Goal: Task Accomplishment & Management: Complete application form

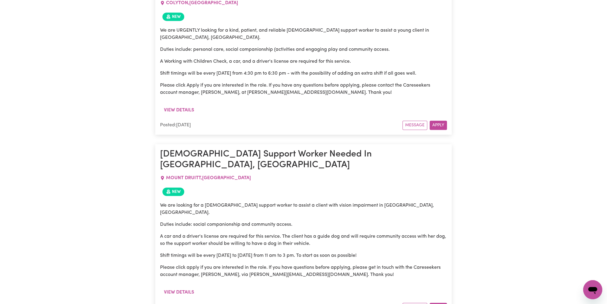
scroll to position [545, 0]
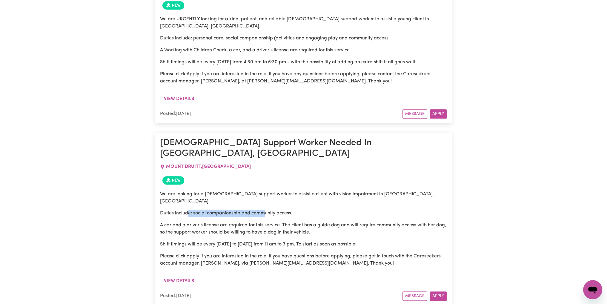
drag, startPoint x: 189, startPoint y: 159, endPoint x: 312, endPoint y: 156, distance: 123.7
click at [312, 210] on p "Duties include: social companionship and community access." at bounding box center [303, 213] width 287 height 7
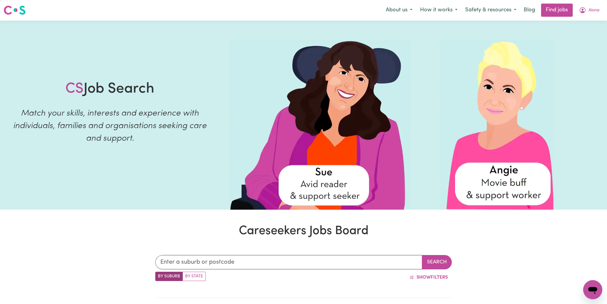
scroll to position [0, 0]
click at [591, 8] on span "Alona" at bounding box center [594, 10] width 11 height 7
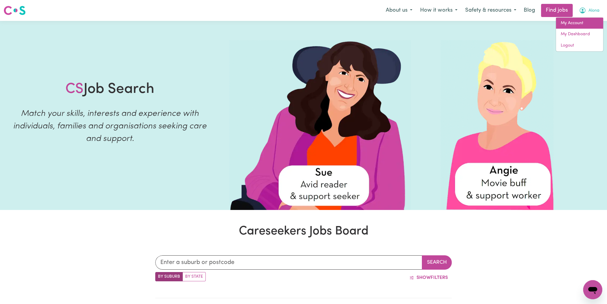
click at [574, 20] on link "My Account" at bounding box center [579, 23] width 47 height 11
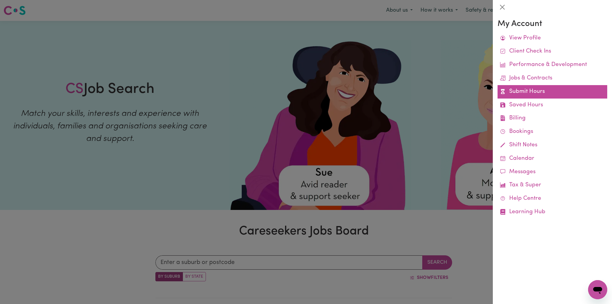
click at [529, 92] on link "Submit Hours" at bounding box center [552, 91] width 110 height 13
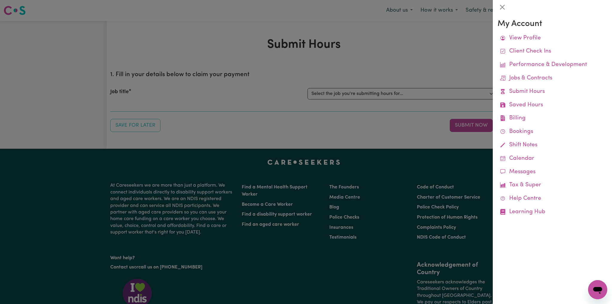
click at [367, 95] on div at bounding box center [306, 152] width 612 height 304
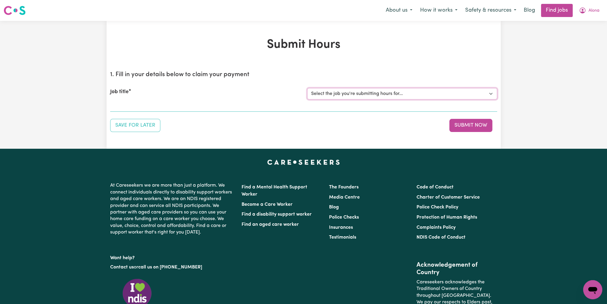
click at [367, 95] on select "Select the job you're submitting hours for... [Miro -] Support Worker URGENTLY …" at bounding box center [402, 93] width 190 height 11
select select "14554"
click at [307, 88] on select "Select the job you're submitting hours for... [Miro -] Support Worker URGENTLY …" at bounding box center [402, 93] width 190 height 11
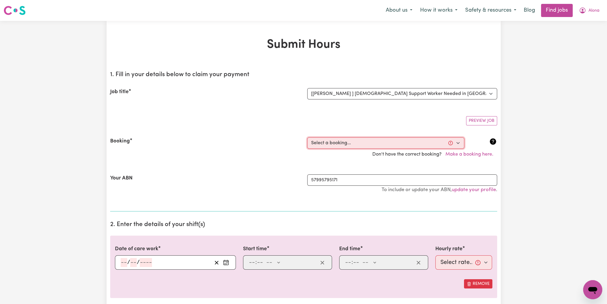
click at [330, 143] on select "Select a booking... Thu, July 31, 2025 - 10:00am to 03:00pm (ONE-OFF) Thu, Augu…" at bounding box center [385, 142] width 157 height 11
select select "356257"
click at [307, 137] on select "Select a booking... Thu, July 31, 2025 - 10:00am to 03:00pm (ONE-OFF) Thu, Augu…" at bounding box center [385, 142] width 157 height 11
type input "2025-08-14"
type input "14"
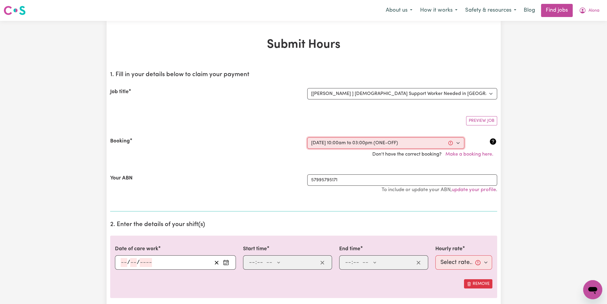
type input "8"
type input "2025"
type input "10:00"
type input "10"
type input "0"
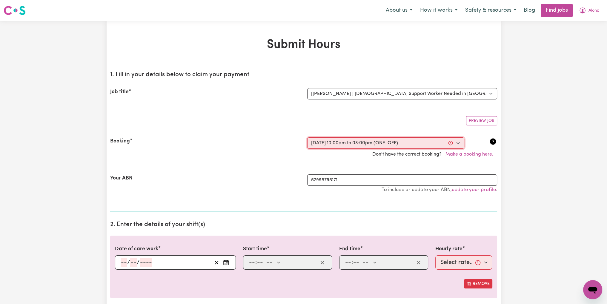
select select "am"
type input "15:00"
type input "3"
type input "0"
select select "pm"
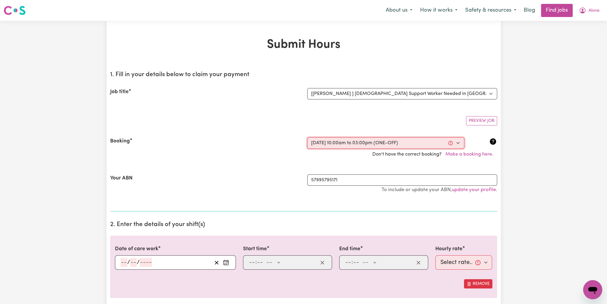
select select "45-Weekday"
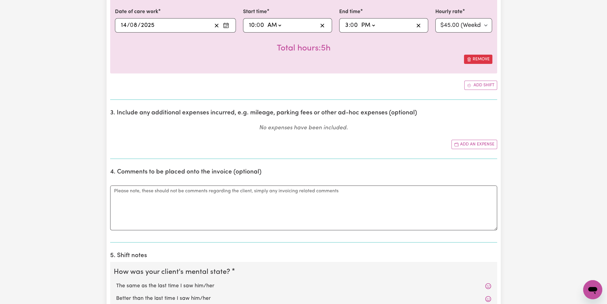
scroll to position [239, 0]
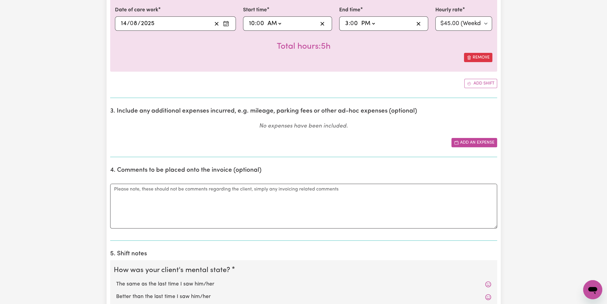
click at [474, 142] on button "Add an expense" at bounding box center [475, 142] width 46 height 9
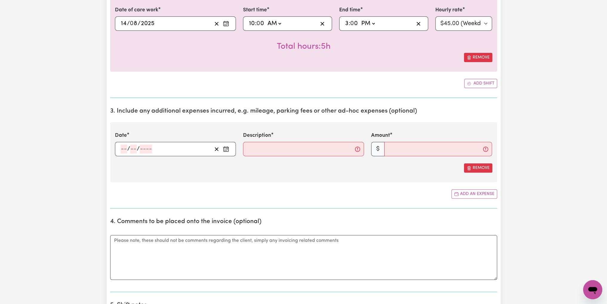
click at [163, 150] on div "/ /" at bounding box center [166, 149] width 92 height 9
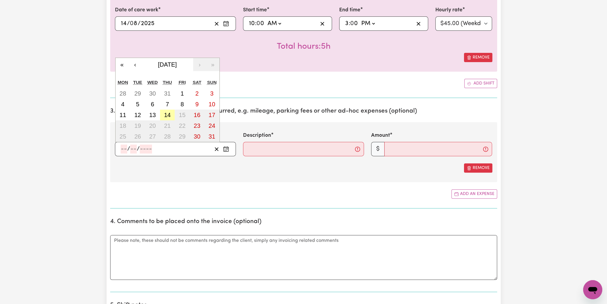
click at [168, 114] on abbr "14" at bounding box center [167, 115] width 7 height 7
type input "2025-08-14"
type input "14"
type input "8"
type input "2025"
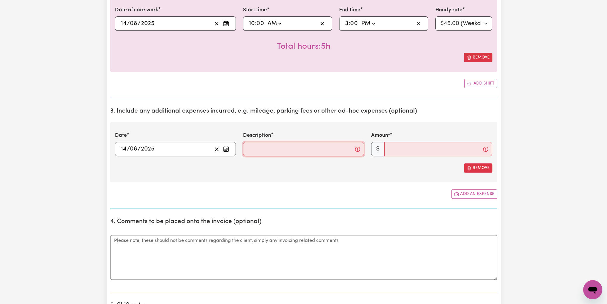
click at [261, 147] on input "Description" at bounding box center [303, 149] width 121 height 14
type input "Kms from Home-Sylvania-Rockdale-Home"
click at [415, 146] on input "Amount" at bounding box center [438, 149] width 108 height 14
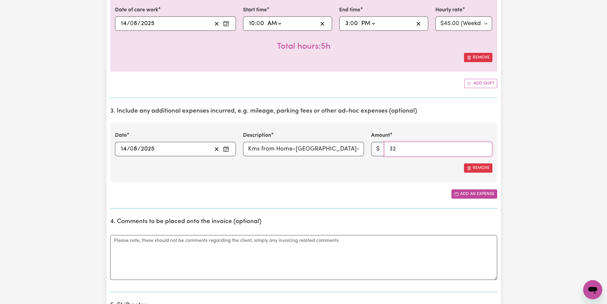
type input "32"
click at [470, 191] on button "Add an expense" at bounding box center [475, 193] width 46 height 9
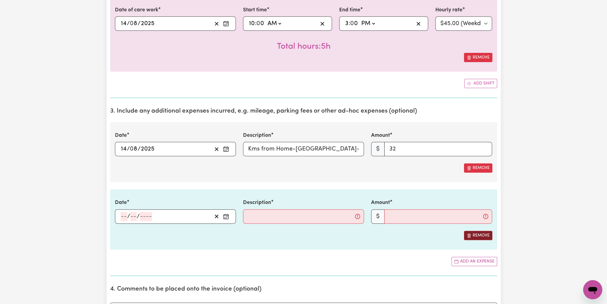
click at [483, 236] on button "Remove" at bounding box center [478, 235] width 28 height 9
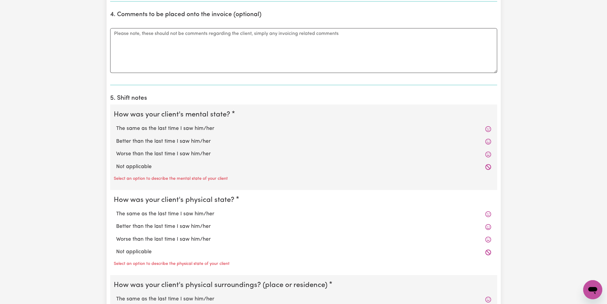
scroll to position [448, 0]
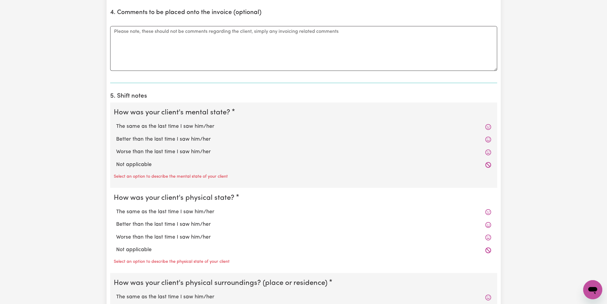
click at [175, 125] on label "The same as the last time I saw him/her" at bounding box center [303, 127] width 375 height 8
click at [116, 123] on input "The same as the last time I saw him/her" at bounding box center [116, 122] width 0 height 0
radio input "true"
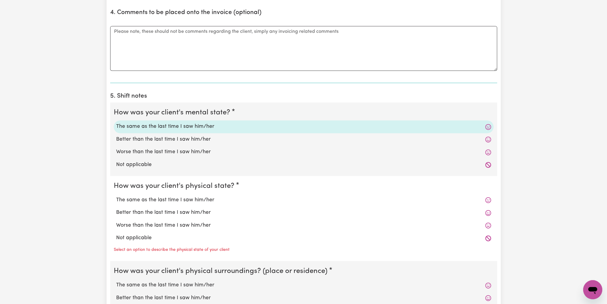
click at [151, 200] on label "The same as the last time I saw him/her" at bounding box center [303, 200] width 375 height 8
click at [116, 196] on input "The same as the last time I saw him/her" at bounding box center [116, 196] width 0 height 0
radio input "true"
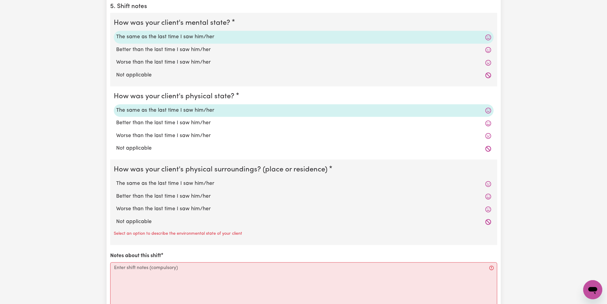
click at [154, 183] on label "The same as the last time I saw him/her" at bounding box center [303, 184] width 375 height 8
click at [116, 180] on input "The same as the last time I saw him/her" at bounding box center [116, 180] width 0 height 0
radio input "true"
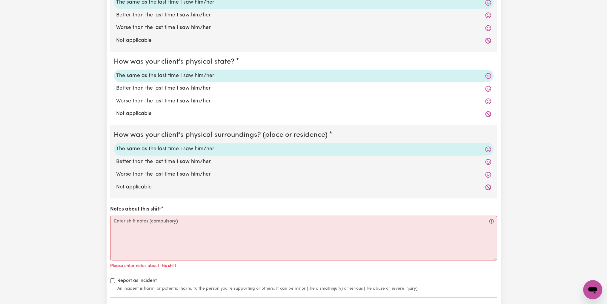
scroll to position [657, 0]
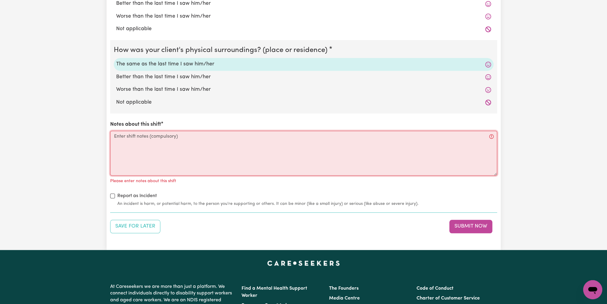
click at [170, 147] on textarea "Notes about this shift" at bounding box center [303, 153] width 387 height 45
click at [203, 155] on textarea "Notes about this shift" at bounding box center [303, 153] width 387 height 45
paste textarea "SW arrived at 10:00 am and found Darren well and in good spirits. They had a sh…"
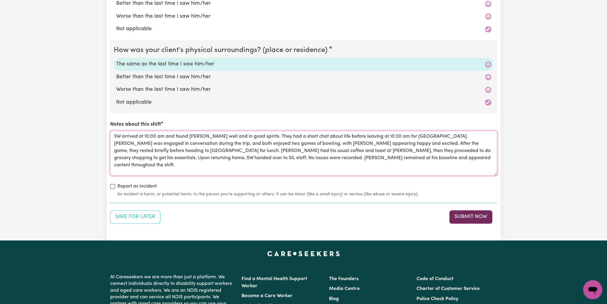
type textarea "SW arrived at 10:00 am and found Darren well and in good spirits. They had a sh…"
click at [465, 214] on button "Submit Now" at bounding box center [471, 216] width 43 height 13
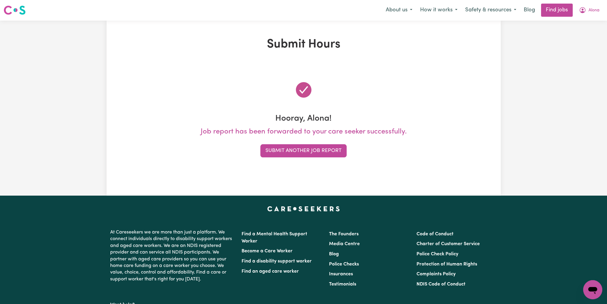
scroll to position [0, 0]
